Goal: Task Accomplishment & Management: Complete application form

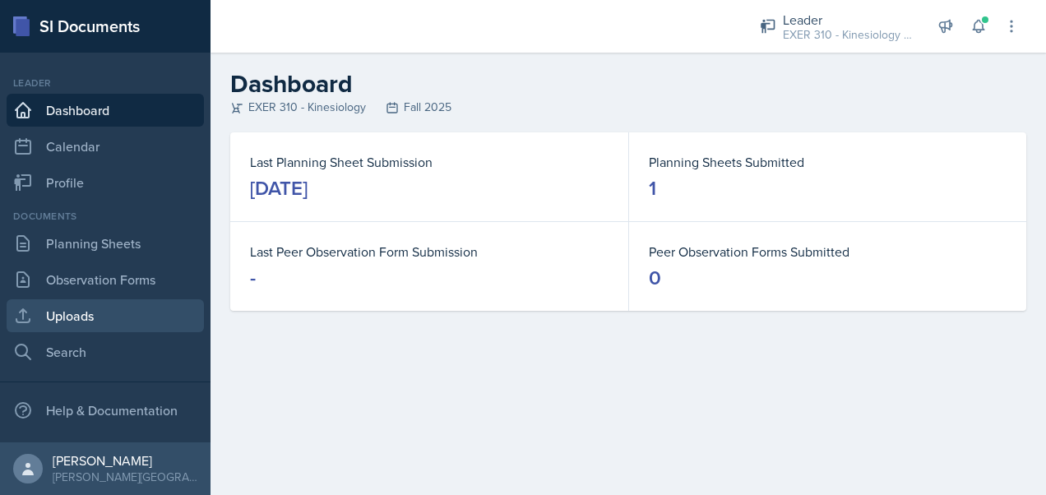
click at [100, 319] on link "Uploads" at bounding box center [105, 315] width 197 height 33
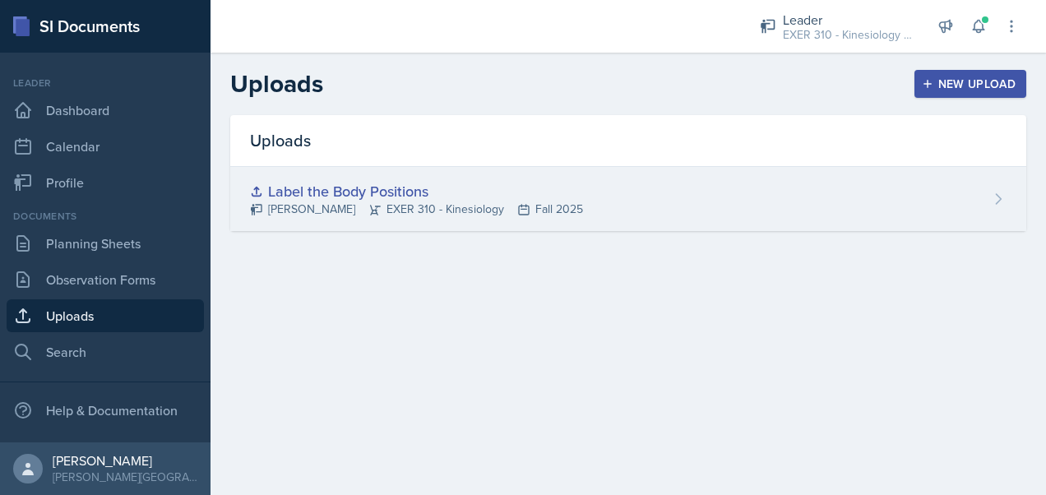
click at [429, 189] on div "Label the Body Positions" at bounding box center [416, 191] width 333 height 22
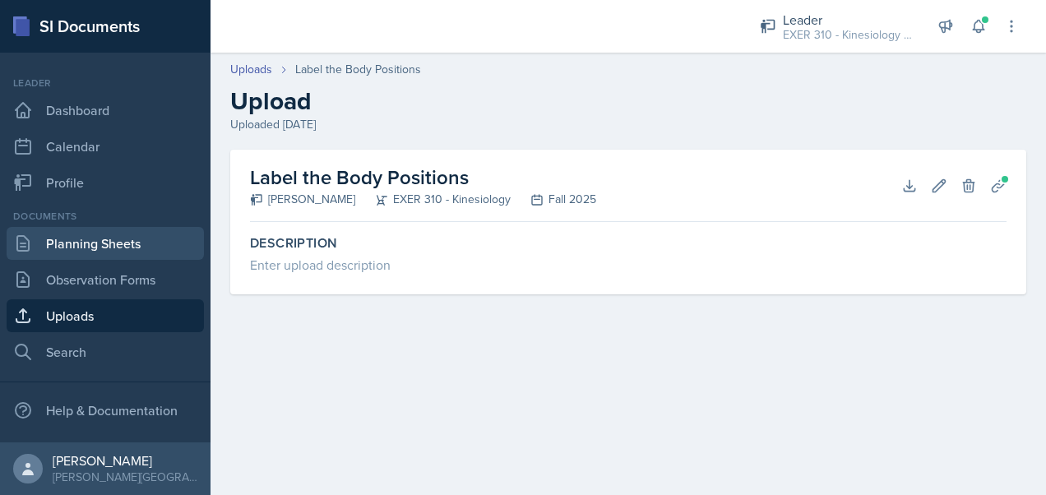
click at [109, 247] on link "Planning Sheets" at bounding box center [105, 243] width 197 height 33
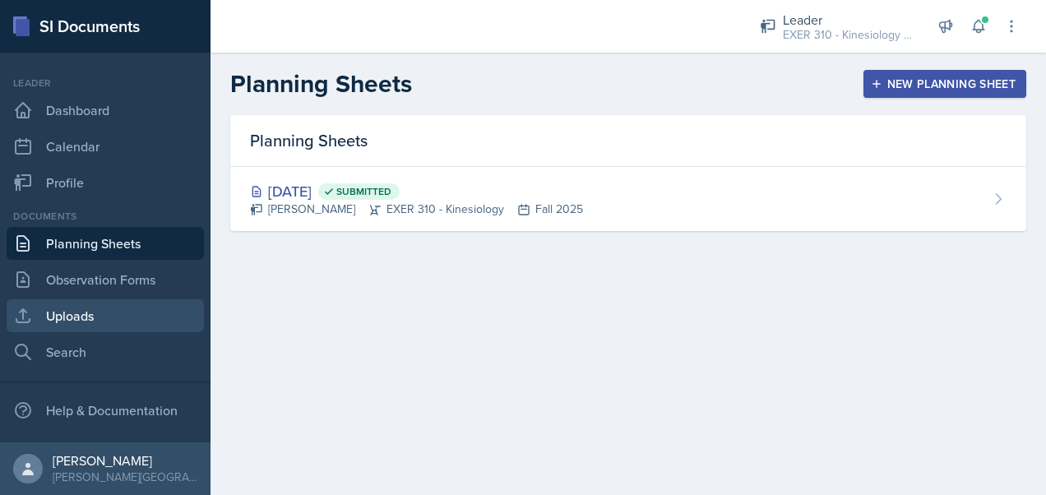
click at [122, 317] on link "Uploads" at bounding box center [105, 315] width 197 height 33
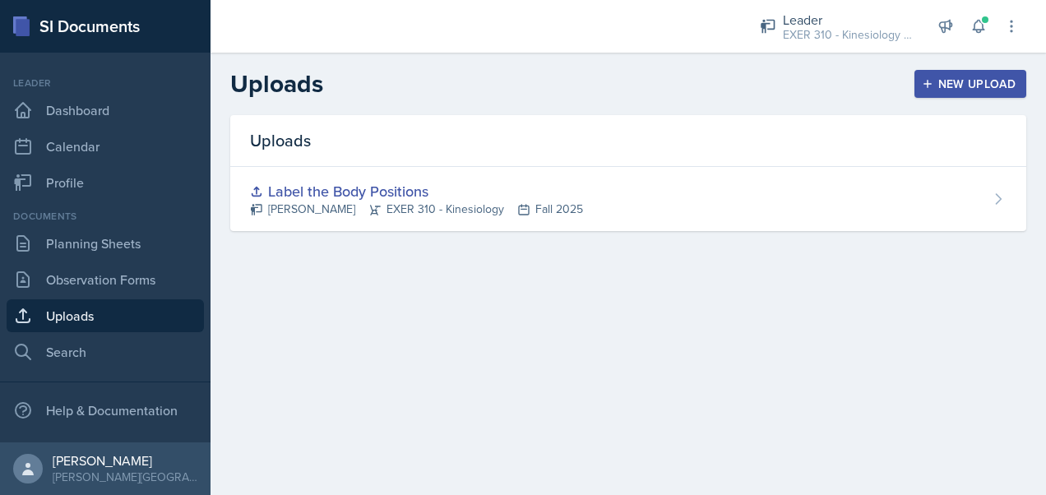
click at [970, 87] on div "New Upload" at bounding box center [970, 83] width 91 height 13
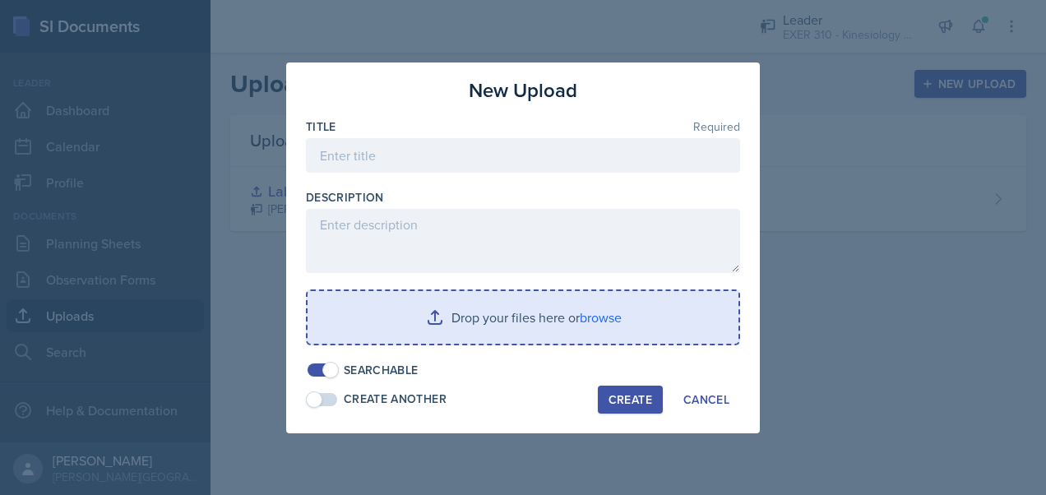
click at [502, 315] on input "file" at bounding box center [523, 317] width 431 height 53
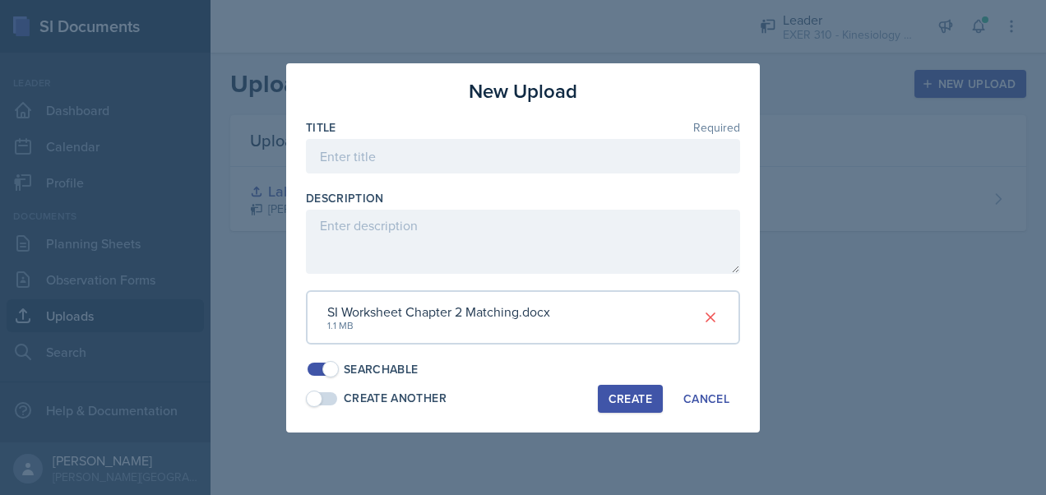
click at [609, 393] on div "Create" at bounding box center [631, 398] width 44 height 13
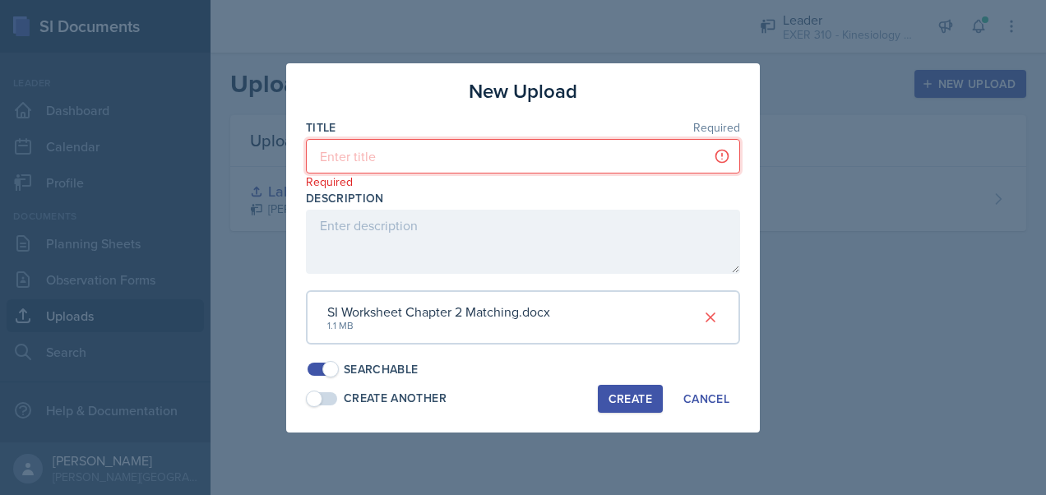
click at [386, 151] on input at bounding box center [523, 156] width 434 height 35
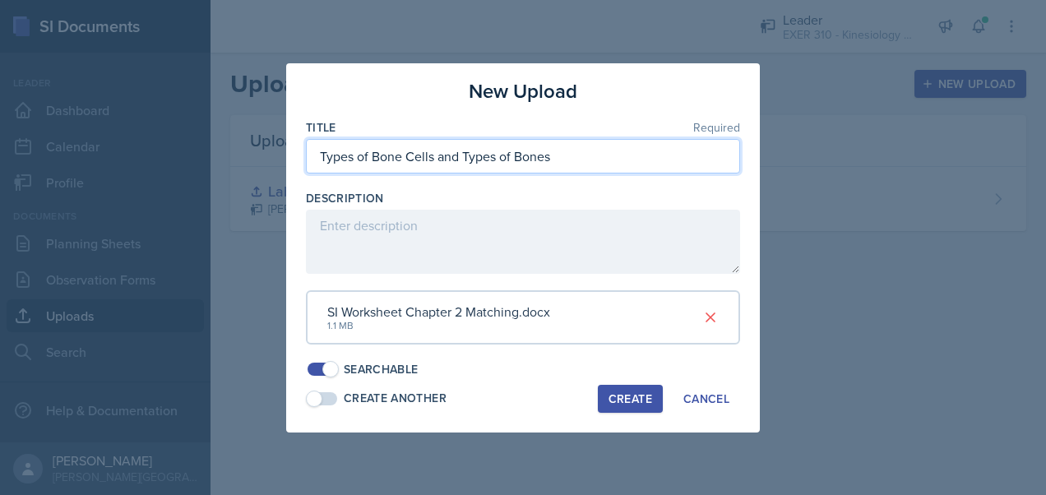
type input "Types of Bone Cells and Types of Bones"
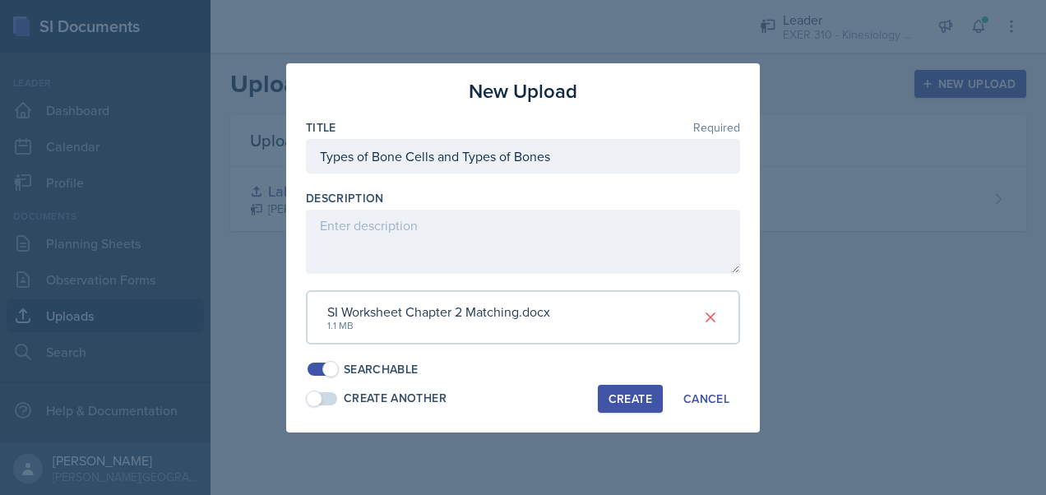
click at [630, 394] on div "Create" at bounding box center [631, 398] width 44 height 13
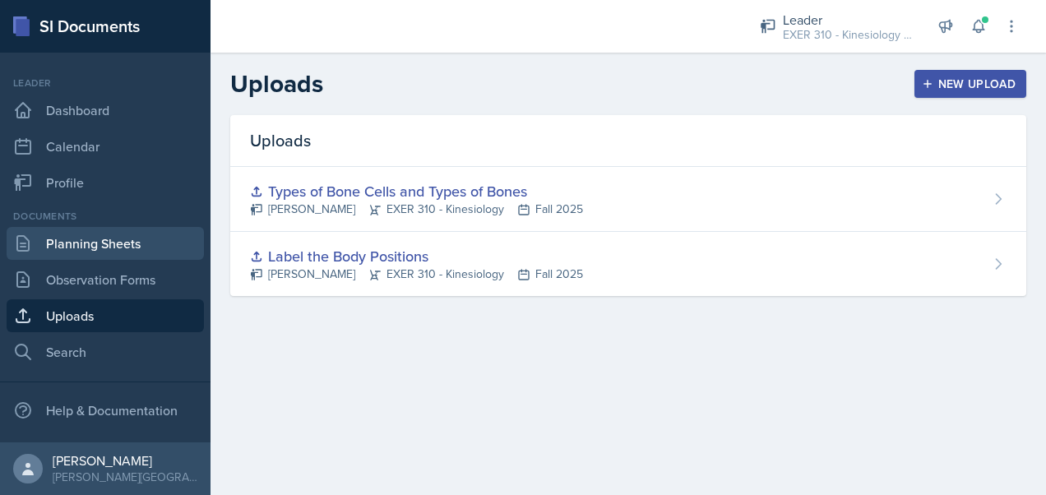
click at [82, 257] on link "Planning Sheets" at bounding box center [105, 243] width 197 height 33
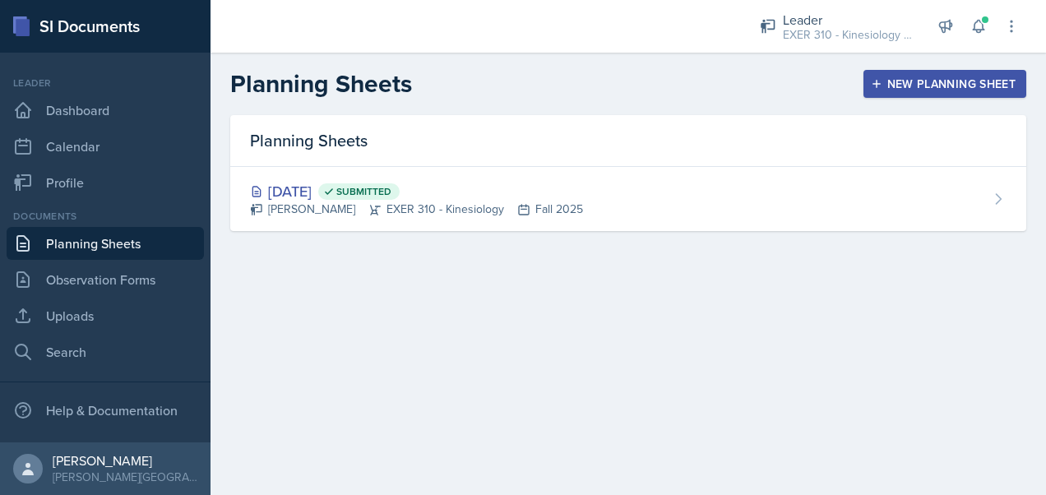
click at [944, 83] on div "New Planning Sheet" at bounding box center [944, 83] width 141 height 13
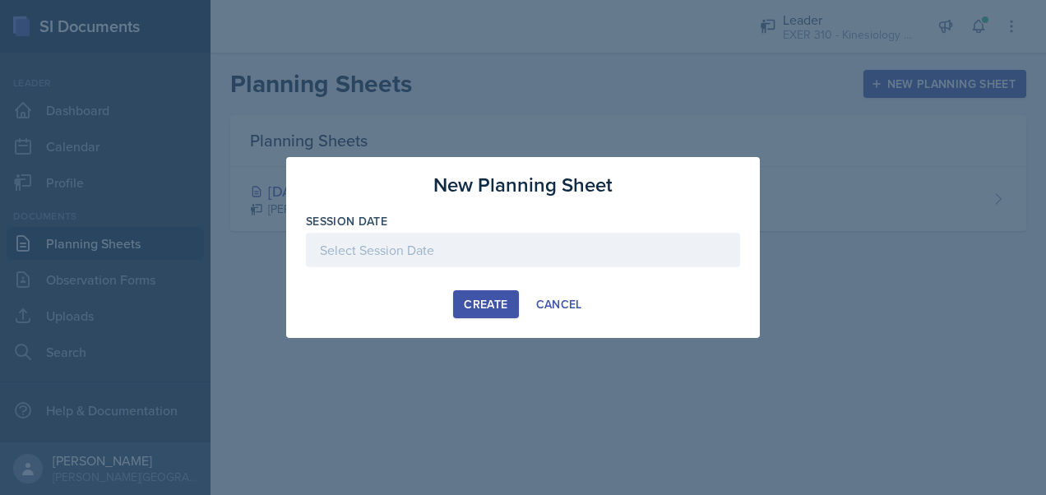
click at [417, 247] on div at bounding box center [523, 250] width 434 height 35
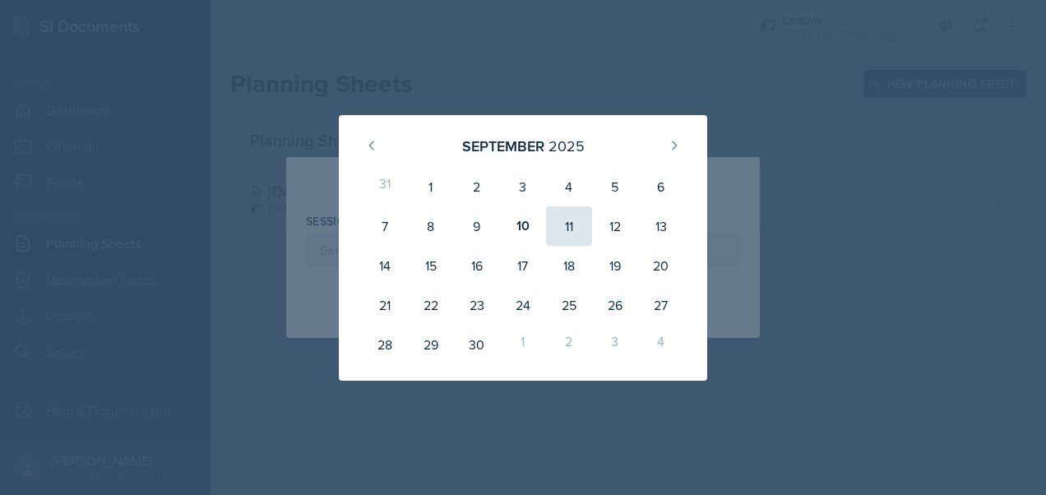
click at [562, 221] on div "11" at bounding box center [569, 225] width 46 height 39
type input "[DATE]"
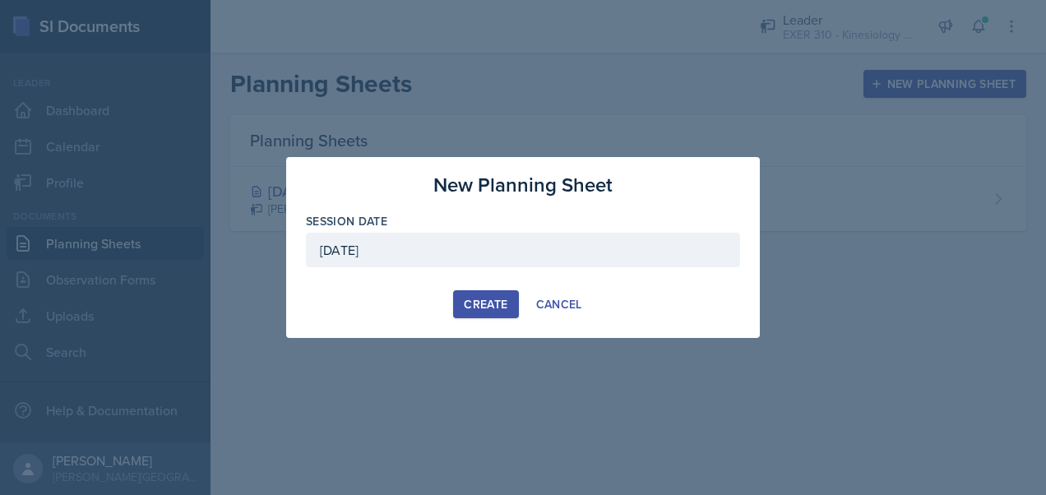
click at [492, 301] on div "Create" at bounding box center [486, 304] width 44 height 13
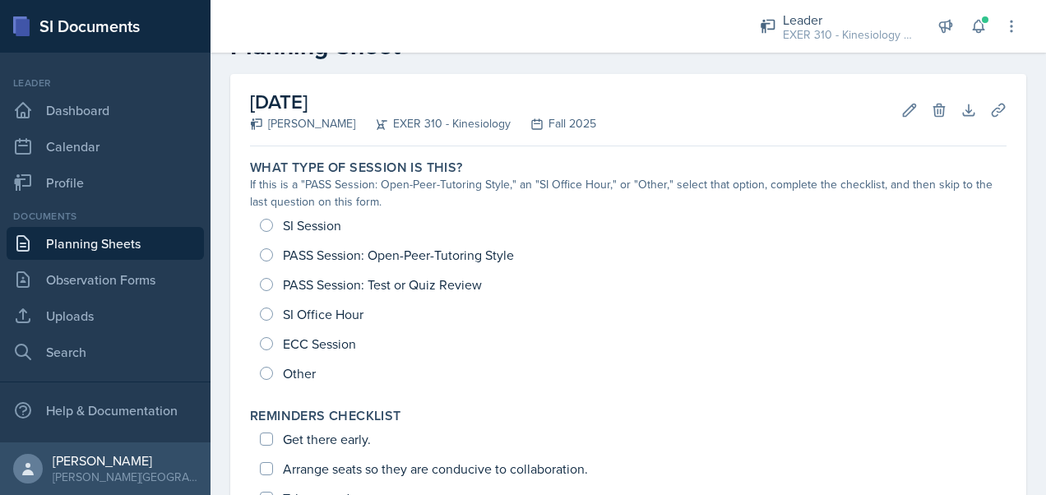
scroll to position [76, 0]
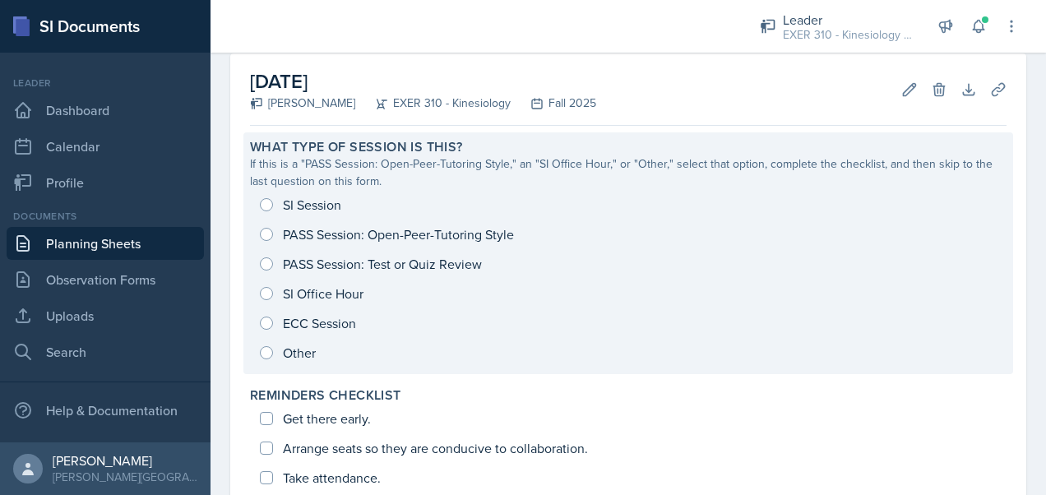
click at [268, 202] on div "SI Session PASS Session: Open-Peer-Tutoring Style PASS Session: Test or Quiz Re…" at bounding box center [628, 279] width 757 height 178
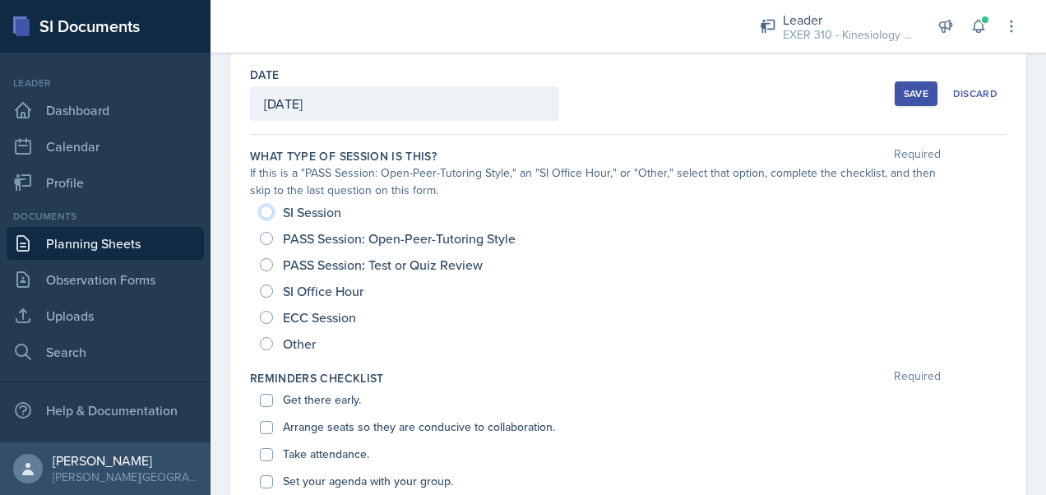
click at [270, 214] on input "SI Session" at bounding box center [266, 212] width 13 height 13
radio input "true"
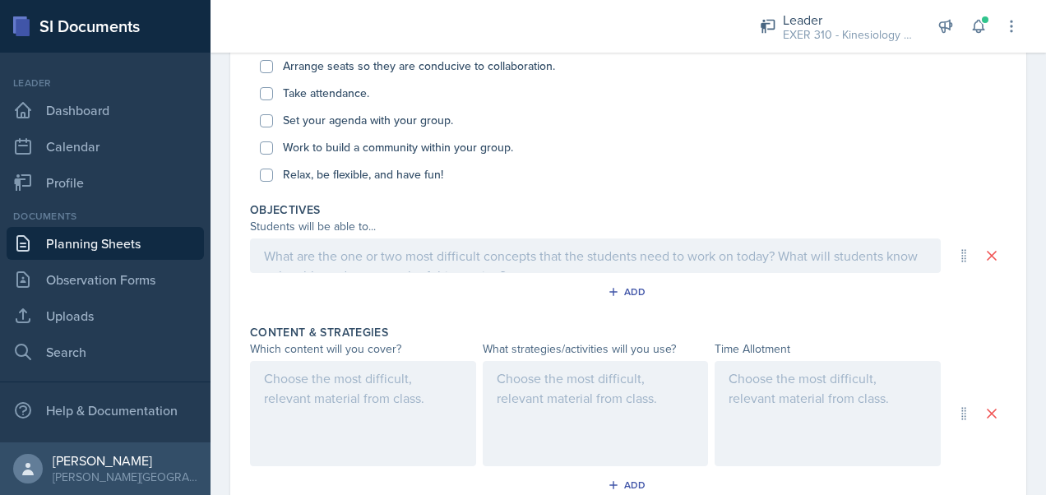
scroll to position [326, 0]
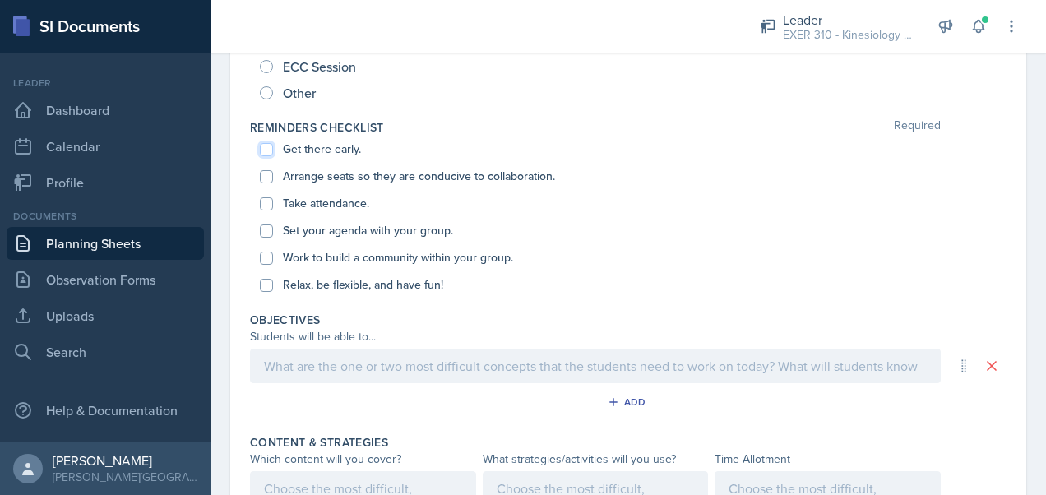
click at [271, 143] on input "Get there early." at bounding box center [266, 149] width 13 height 13
checkbox input "true"
click at [267, 183] on div "Arrange seats so they are conducive to collaboration." at bounding box center [628, 176] width 737 height 27
click at [266, 177] on input "Arrange seats so they are conducive to collaboration." at bounding box center [266, 176] width 13 height 13
checkbox input "true"
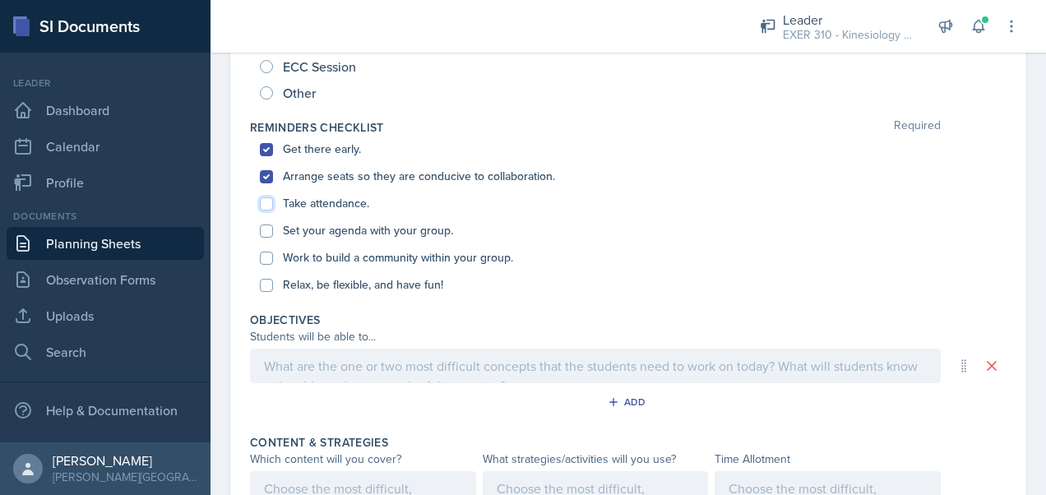
click at [265, 201] on input "Take attendance." at bounding box center [266, 203] width 13 height 13
checkbox input "true"
click at [263, 234] on input "Set your agenda with your group." at bounding box center [266, 231] width 13 height 13
checkbox input "true"
click at [263, 261] on input "Work to build a community within your group." at bounding box center [266, 258] width 13 height 13
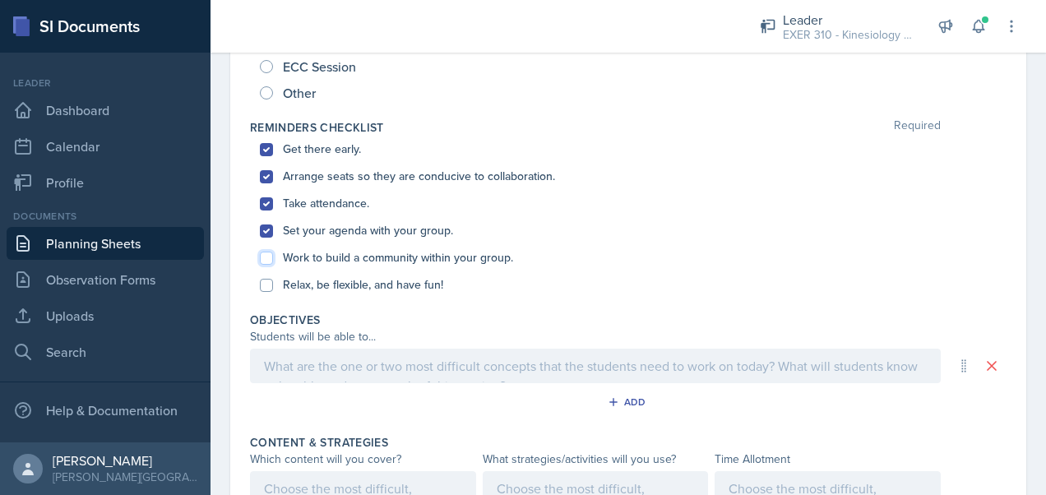
checkbox input "true"
click at [270, 280] on input "Relax, be flexible, and have fun!" at bounding box center [266, 285] width 13 height 13
checkbox input "true"
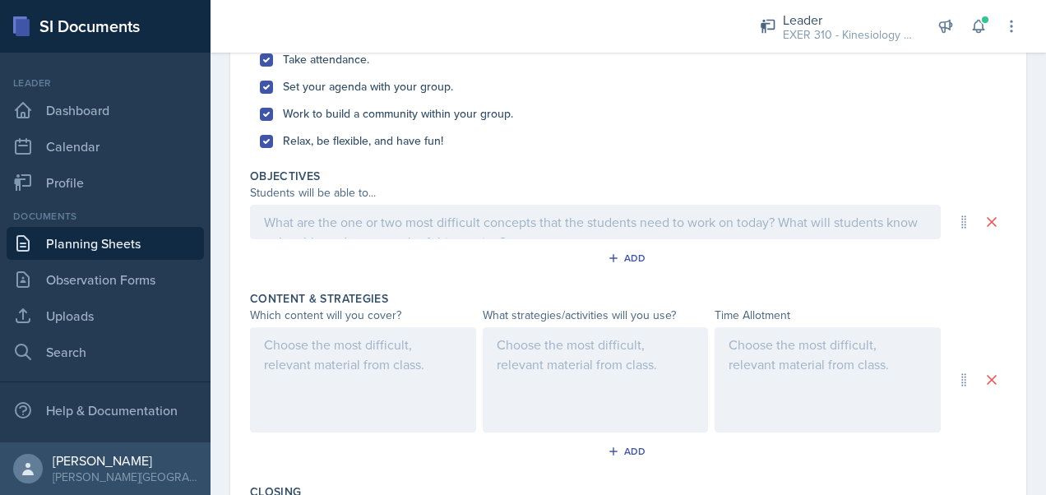
click at [331, 220] on p at bounding box center [595, 222] width 663 height 20
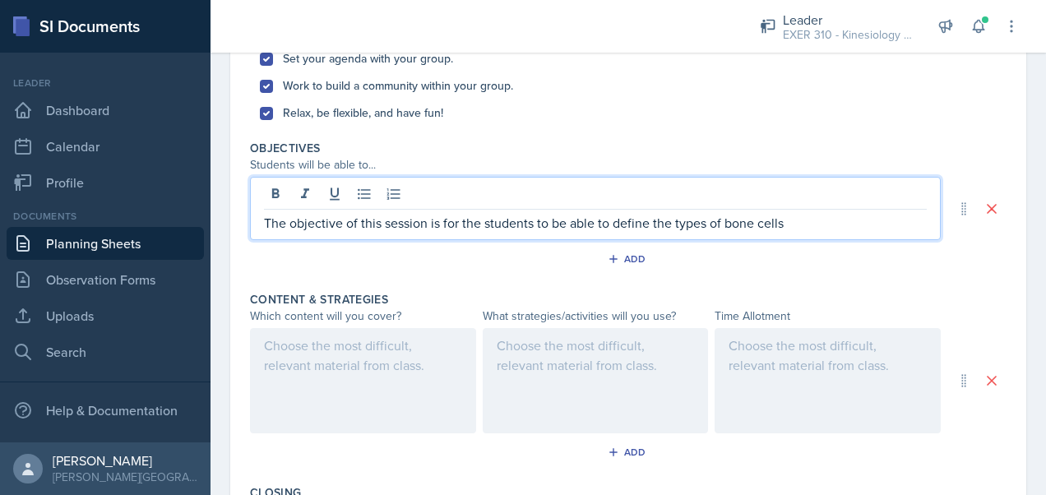
click at [752, 229] on p "The objective of this session is for the students to be able to define the type…" at bounding box center [595, 223] width 663 height 20
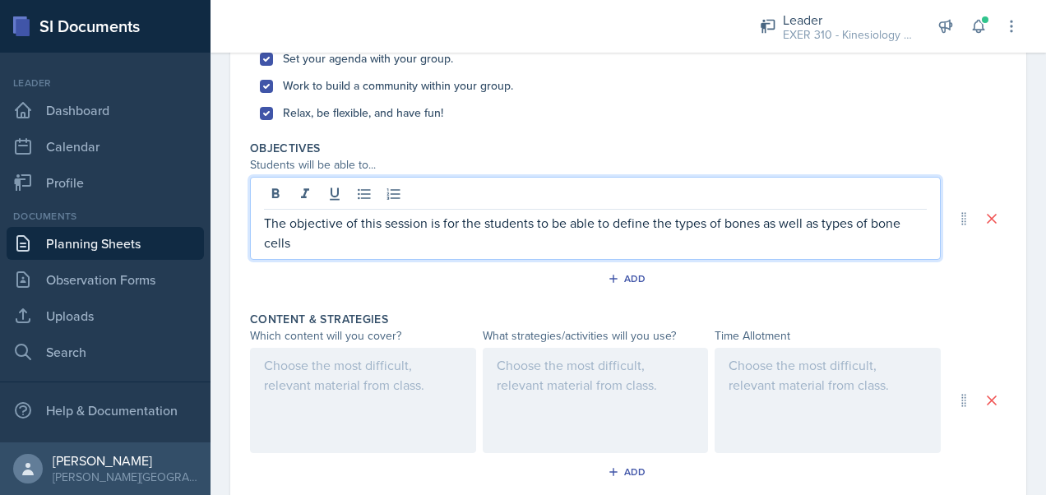
click at [313, 240] on p "The objective of this session is for the students to be able to define the type…" at bounding box center [595, 232] width 663 height 39
click at [594, 224] on p "The objective of this session is for the students to be able to define the type…" at bounding box center [595, 232] width 663 height 39
click at [614, 222] on p "The objective of this session is for the students to be able to define the type…" at bounding box center [595, 232] width 663 height 39
click at [847, 222] on p "The objective of this session is for the students to be able to establish their…" at bounding box center [595, 232] width 663 height 39
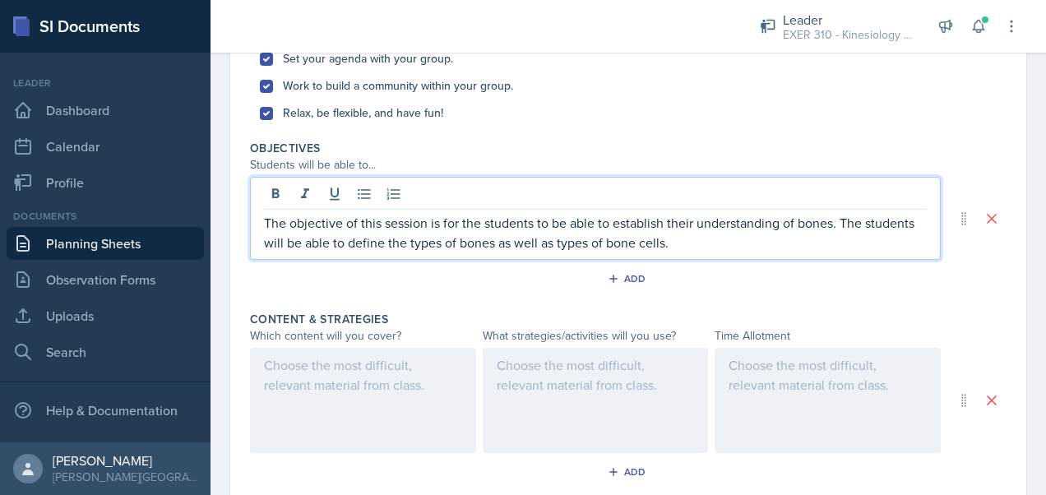
click at [743, 238] on p "The objective of this session is for the students to be able to establish their…" at bounding box center [595, 232] width 663 height 39
click at [846, 220] on p "The objective of this session is for the students to be able to establish their…" at bounding box center [595, 232] width 663 height 39
click at [838, 224] on p "The objective of this session is for the students to be able to establish their…" at bounding box center [595, 232] width 663 height 39
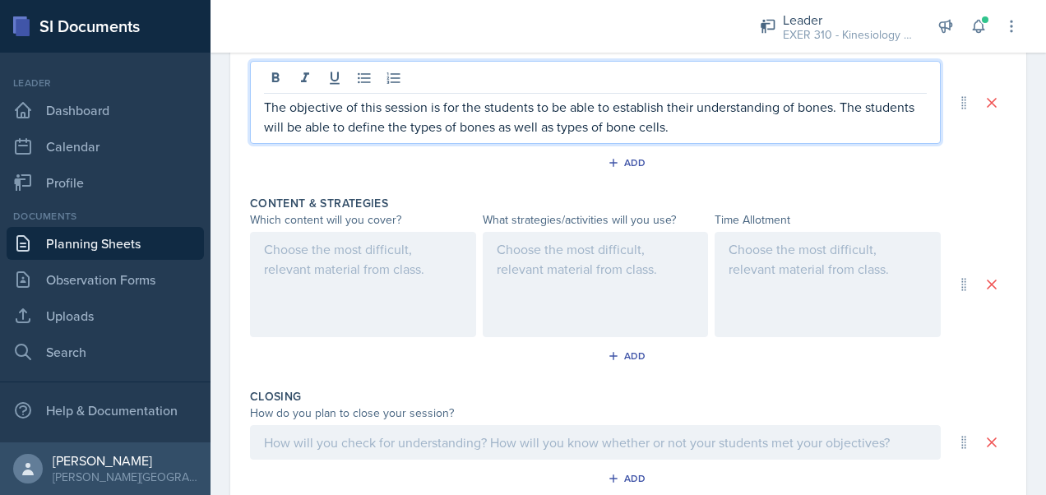
scroll to position [615, 0]
click at [583, 267] on div at bounding box center [596, 283] width 226 height 105
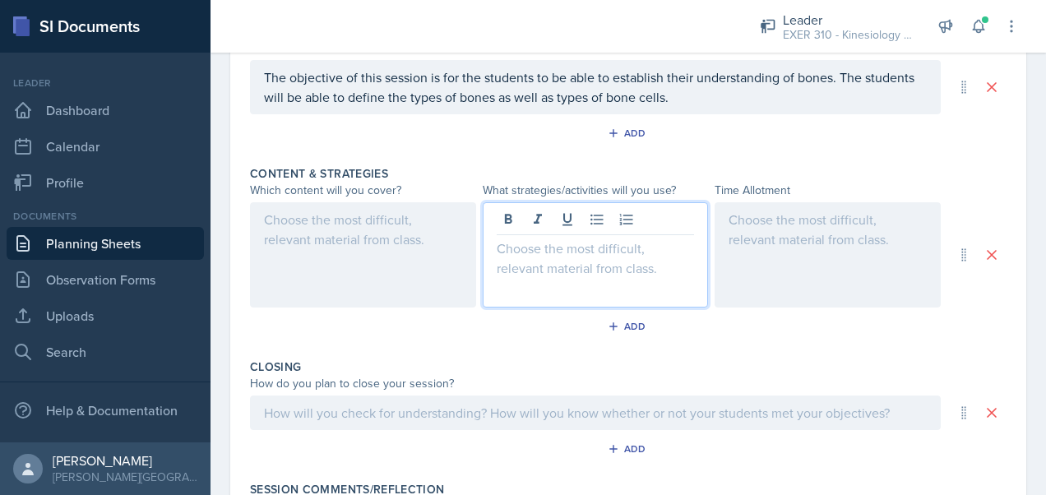
scroll to position [643, 0]
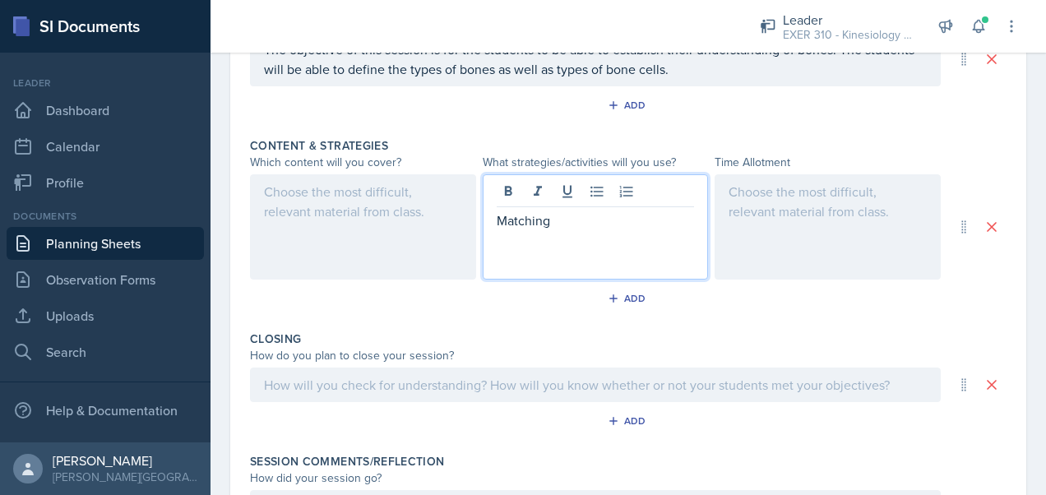
click at [309, 189] on div at bounding box center [363, 226] width 226 height 105
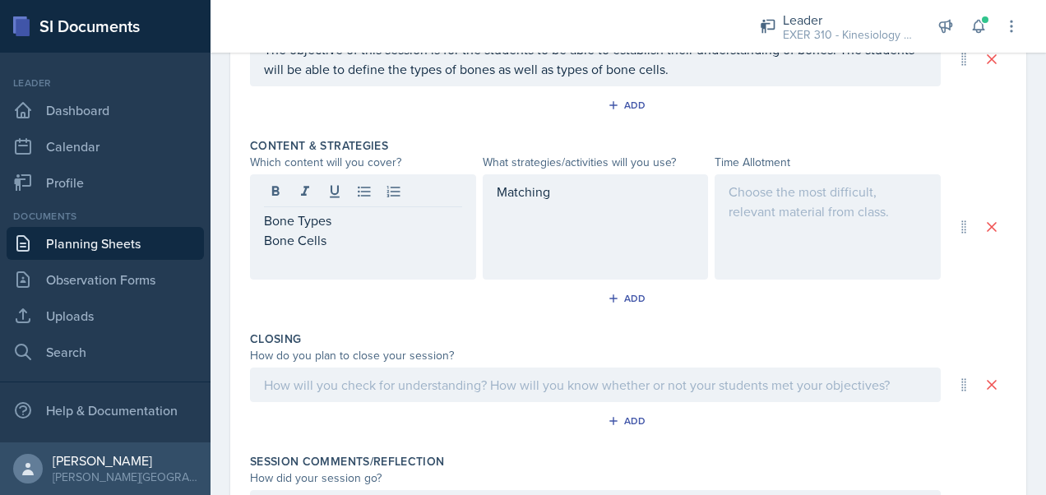
click at [262, 219] on div "Bone Types Bone Cells" at bounding box center [363, 226] width 226 height 105
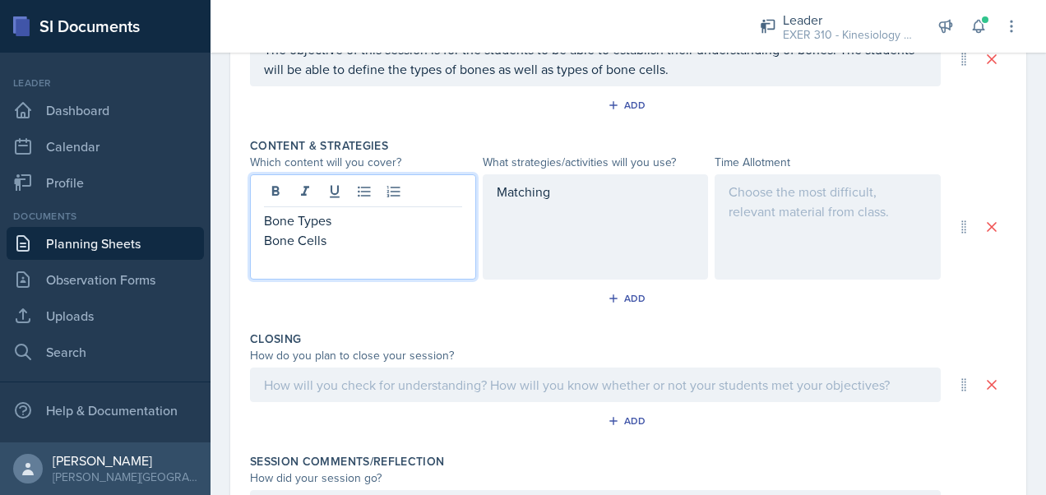
click at [262, 219] on div "Bone Types Bone Cells" at bounding box center [363, 226] width 226 height 105
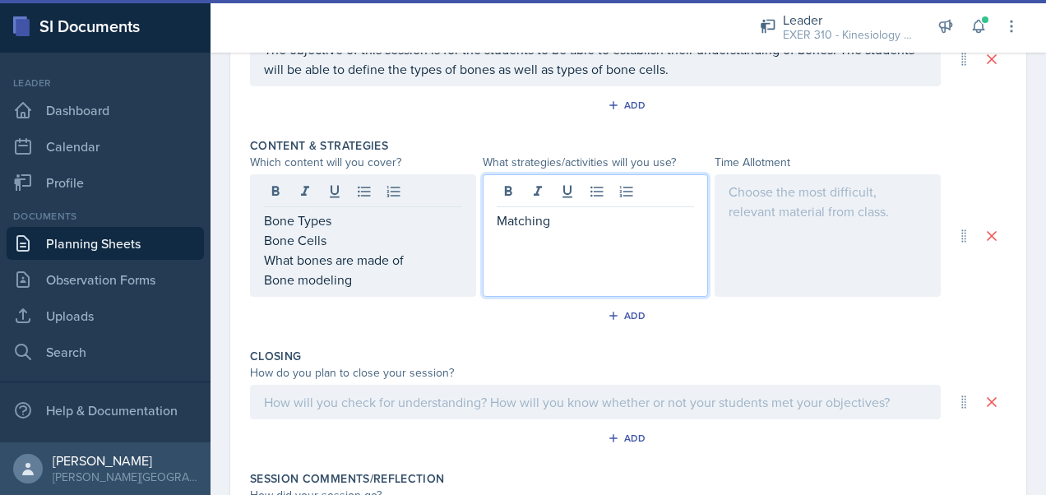
click at [582, 197] on div "Matching" at bounding box center [596, 235] width 226 height 123
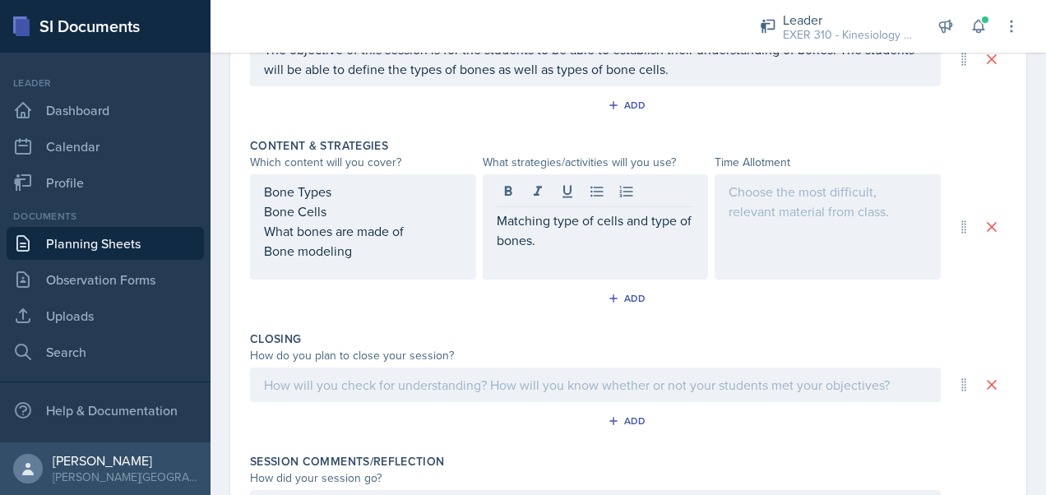
click at [490, 218] on div "Matching type of cells and type of bones." at bounding box center [596, 226] width 226 height 105
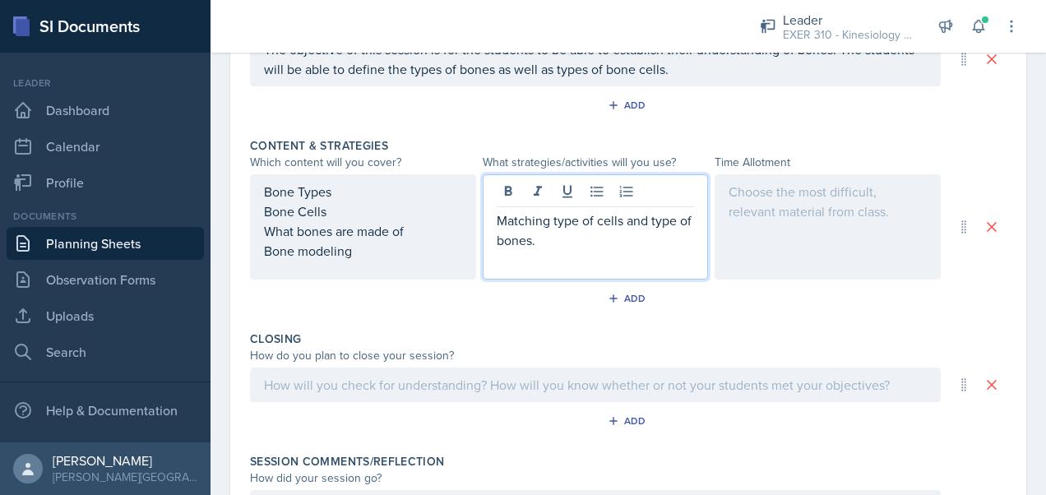
click at [497, 220] on p "Matching type of cells and type of bones." at bounding box center [596, 230] width 198 height 39
click at [562, 240] on p "Matching type of cells and type of bones." at bounding box center [596, 230] width 198 height 39
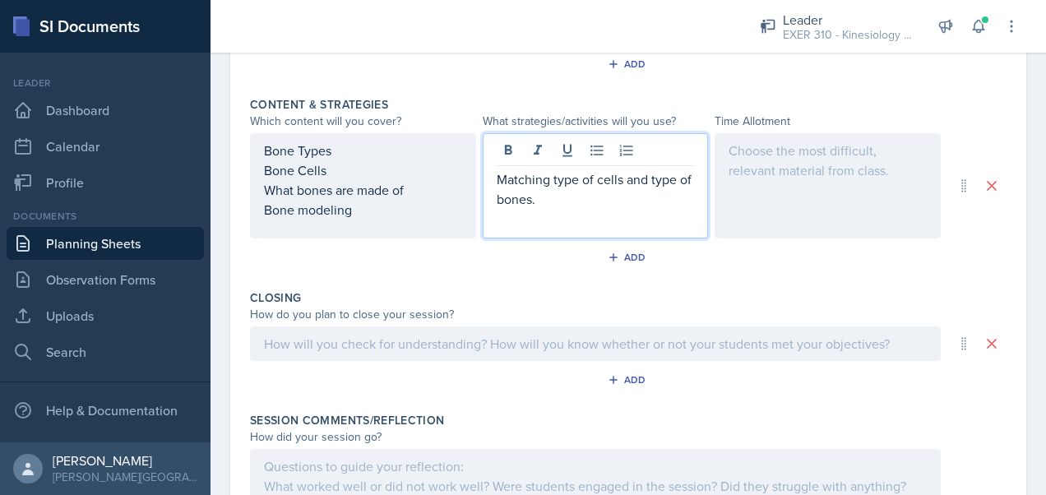
scroll to position [683, 0]
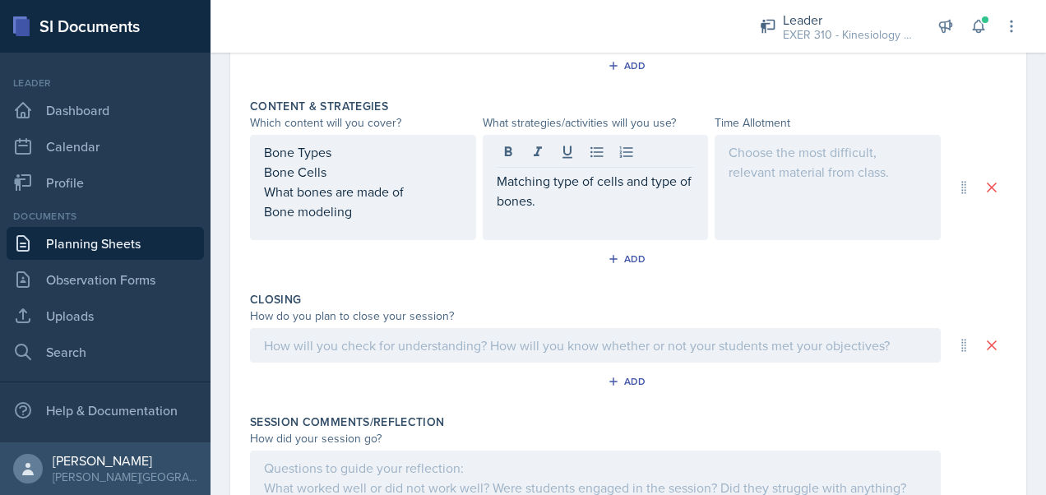
click at [784, 173] on div at bounding box center [828, 187] width 226 height 105
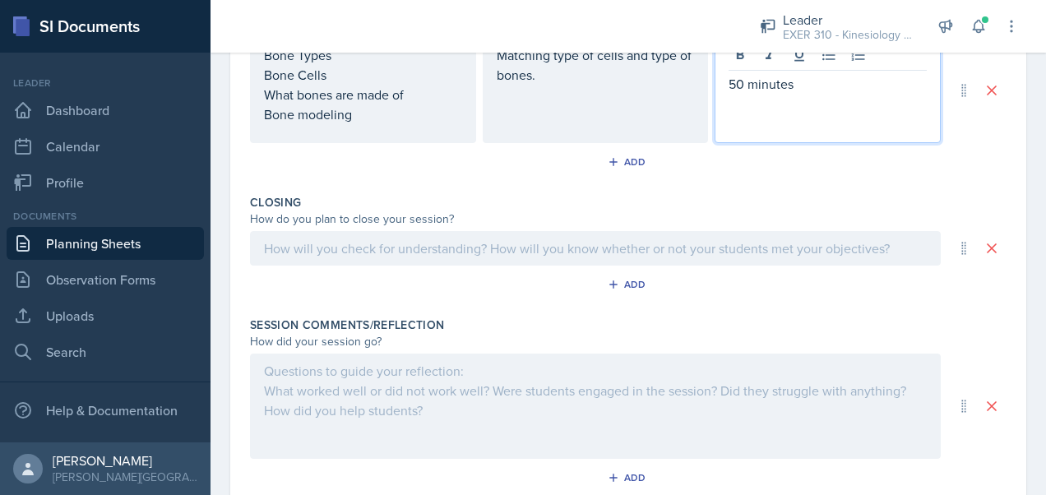
scroll to position [835, 0]
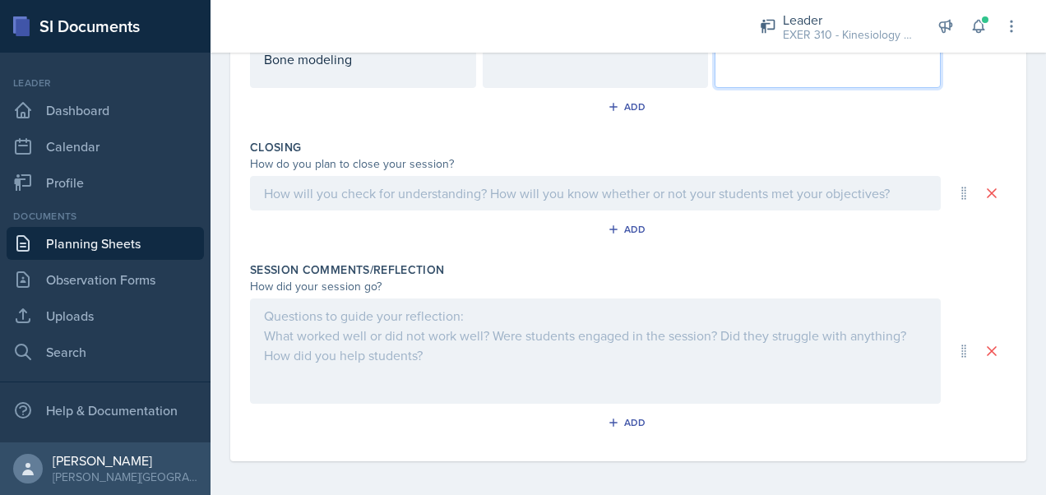
click at [404, 189] on p at bounding box center [595, 193] width 663 height 20
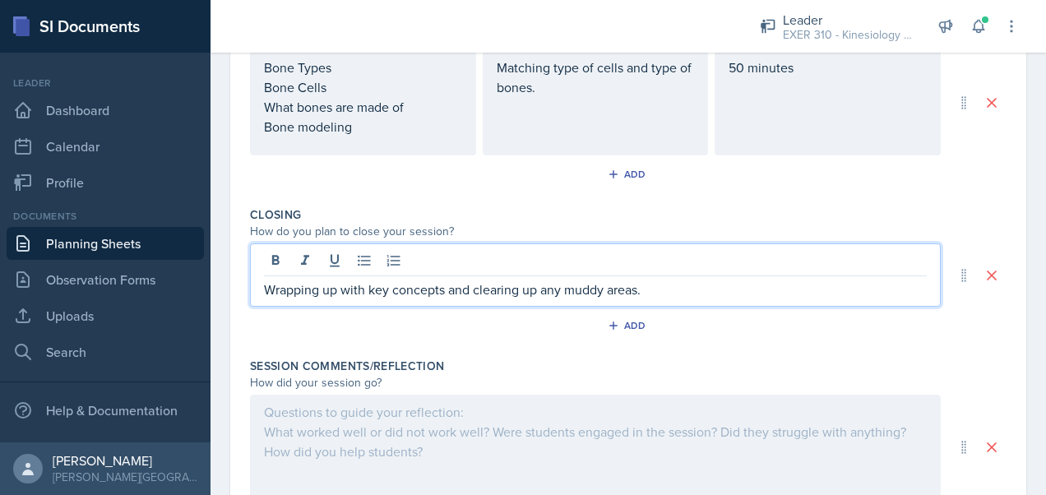
scroll to position [734, 0]
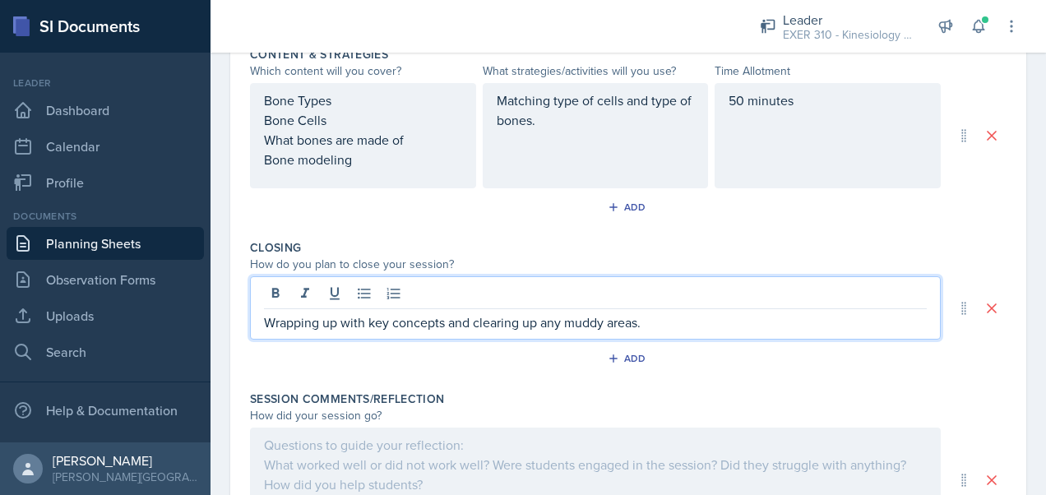
drag, startPoint x: 660, startPoint y: 320, endPoint x: 215, endPoint y: 336, distance: 444.4
click at [215, 336] on div "Date [DATE] [DATE] 31 1 2 3 4 5 6 7 8 9 10 11 12 13 14 15 16 17 18 19 20 21 22 …" at bounding box center [629, 12] width 836 height 1235
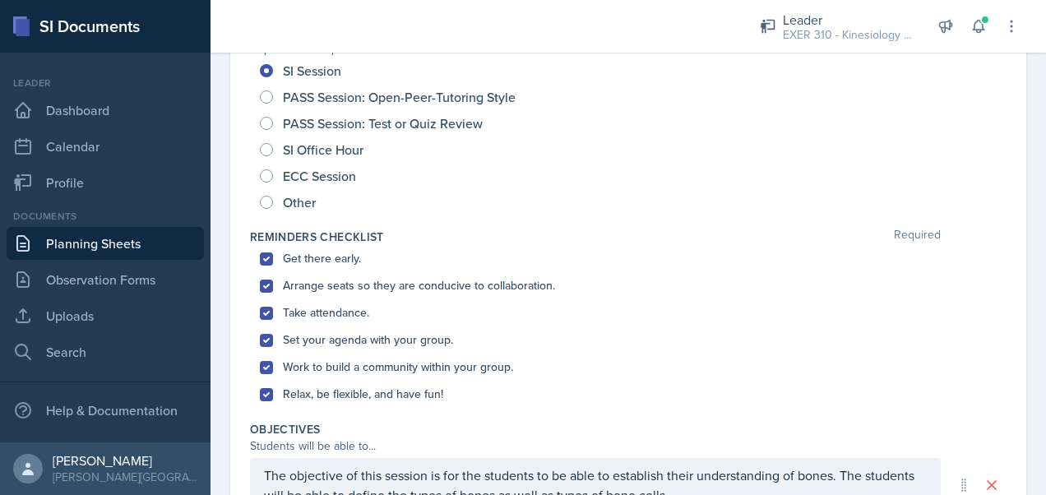
scroll to position [0, 0]
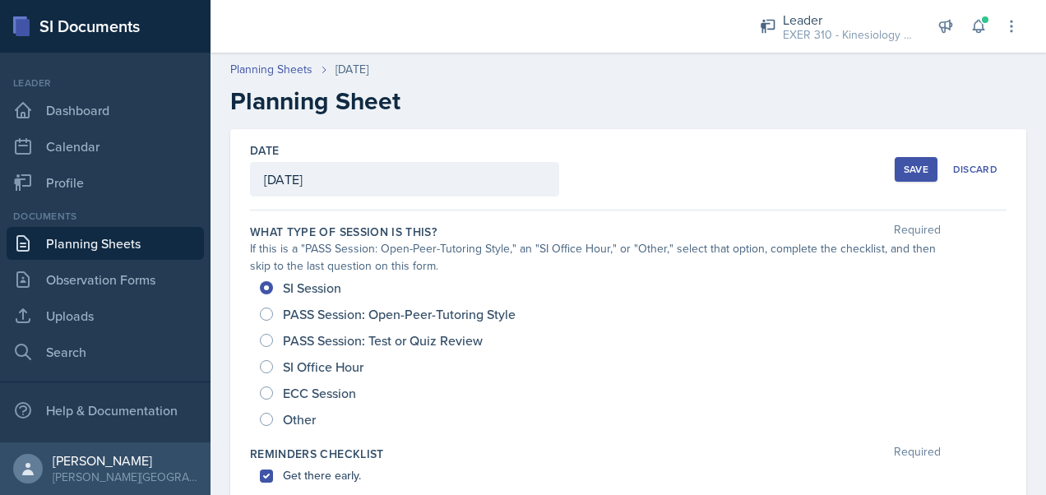
click at [904, 164] on div "Save" at bounding box center [916, 169] width 25 height 13
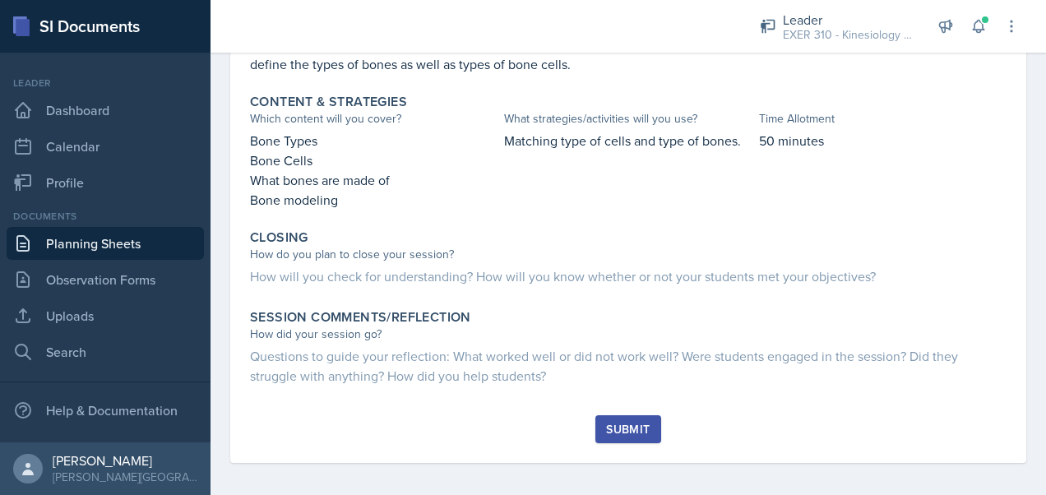
scroll to position [678, 0]
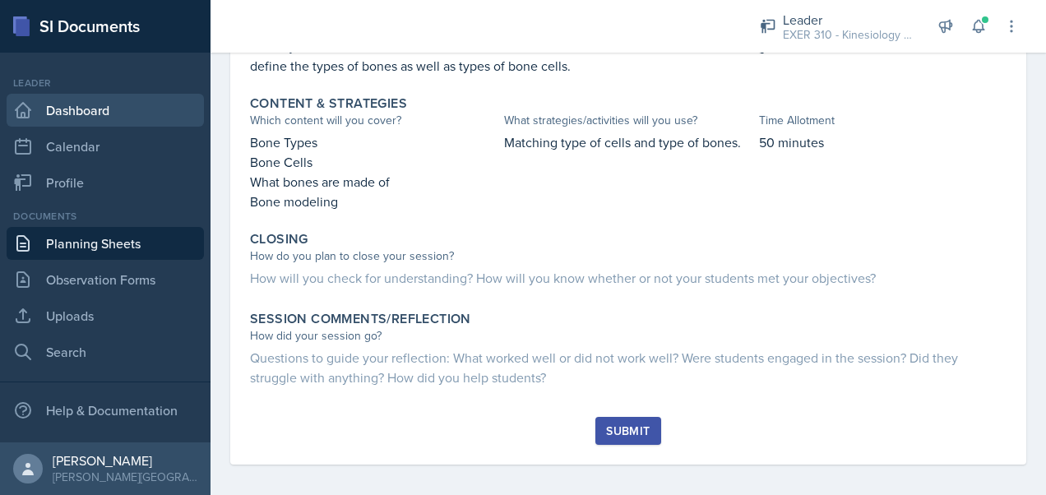
click at [73, 100] on link "Dashboard" at bounding box center [105, 110] width 197 height 33
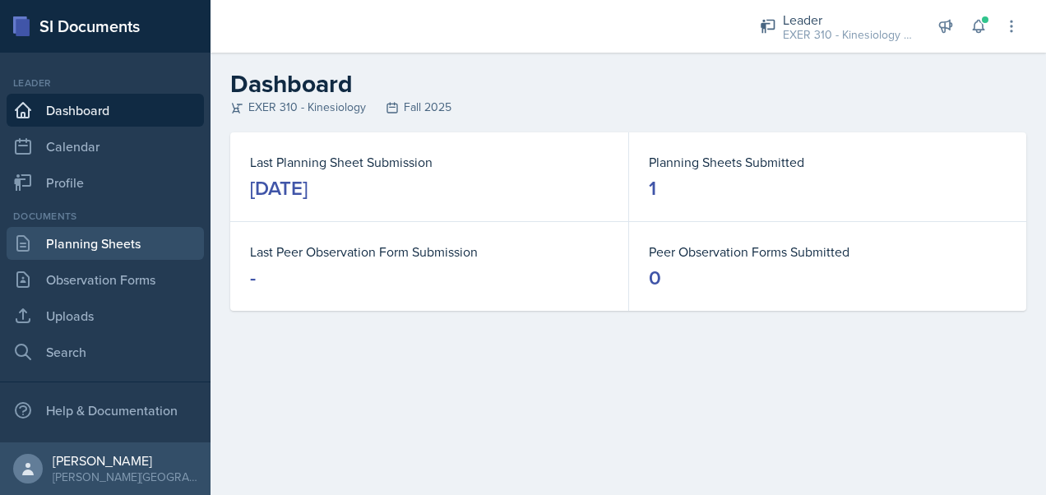
click at [130, 246] on link "Planning Sheets" at bounding box center [105, 243] width 197 height 33
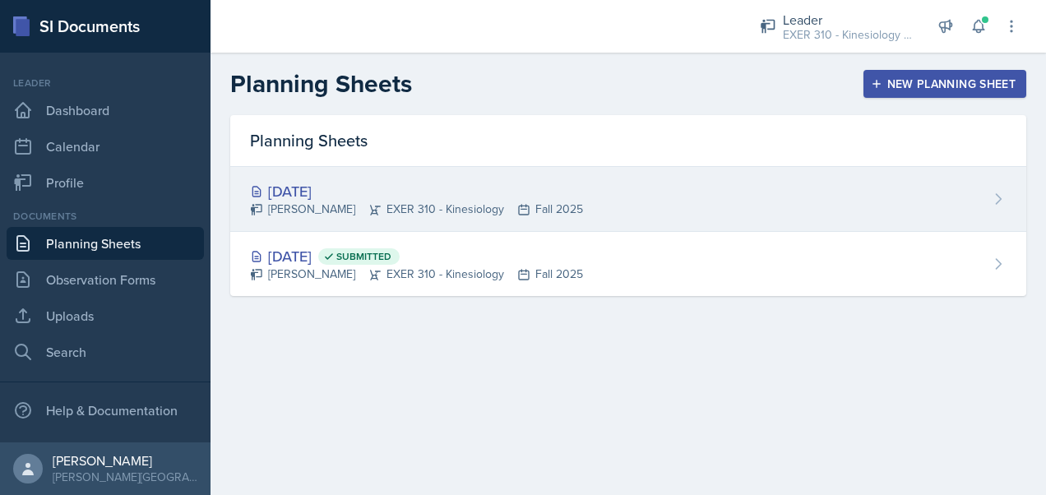
click at [382, 207] on icon at bounding box center [374, 209] width 13 height 13
